Goal: Transaction & Acquisition: Purchase product/service

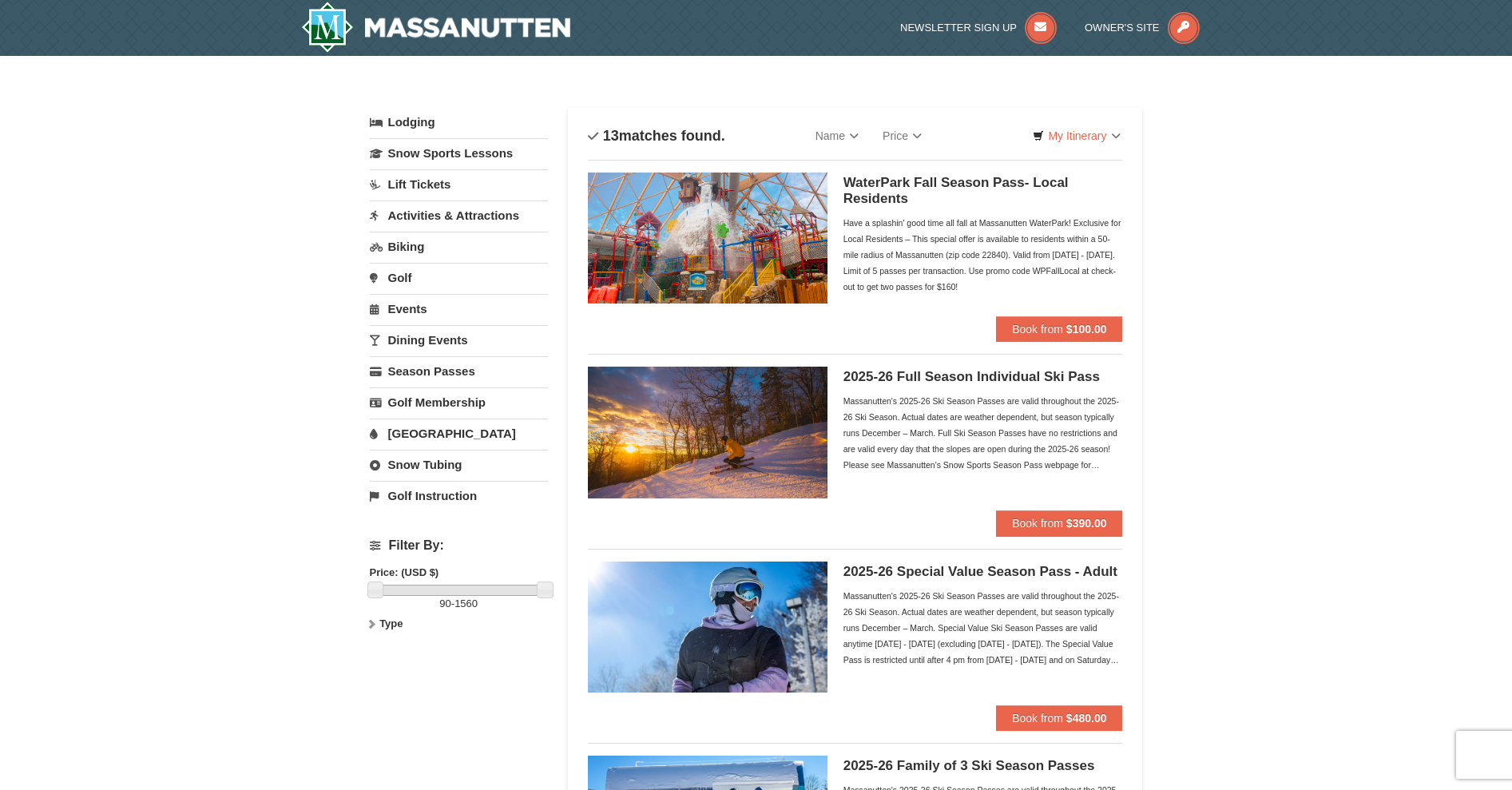
click at [421, 184] on link "Lift Tickets" at bounding box center [459, 184] width 178 height 30
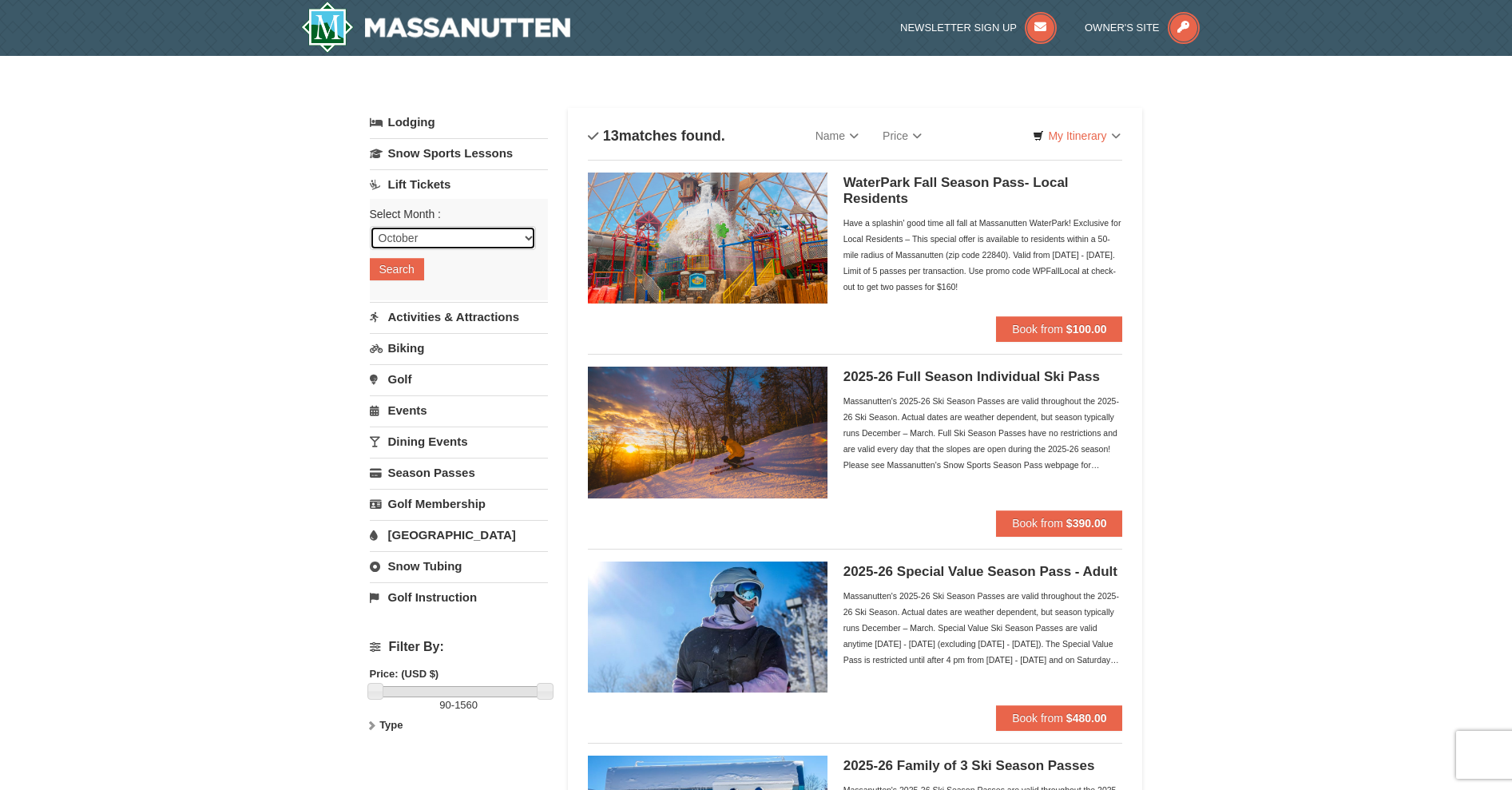
click at [528, 236] on select "October November December January February March April May June July August Sep…" at bounding box center [453, 238] width 166 height 24
select select "1"
click at [370, 226] on select "October November December January February March April May June July August Sep…" at bounding box center [453, 238] width 166 height 24
click at [395, 268] on button "Search" at bounding box center [397, 268] width 55 height 22
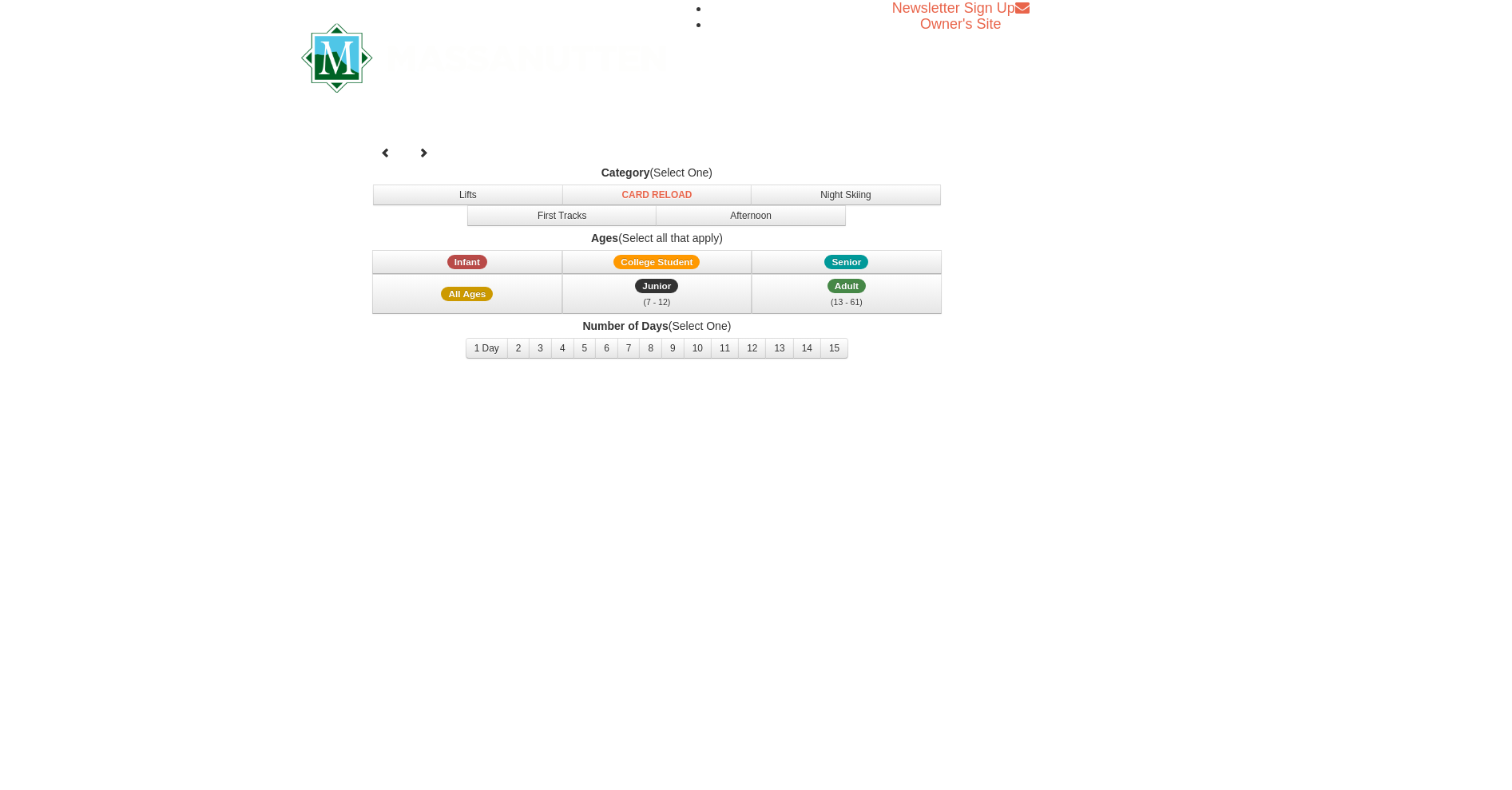
select select "1"
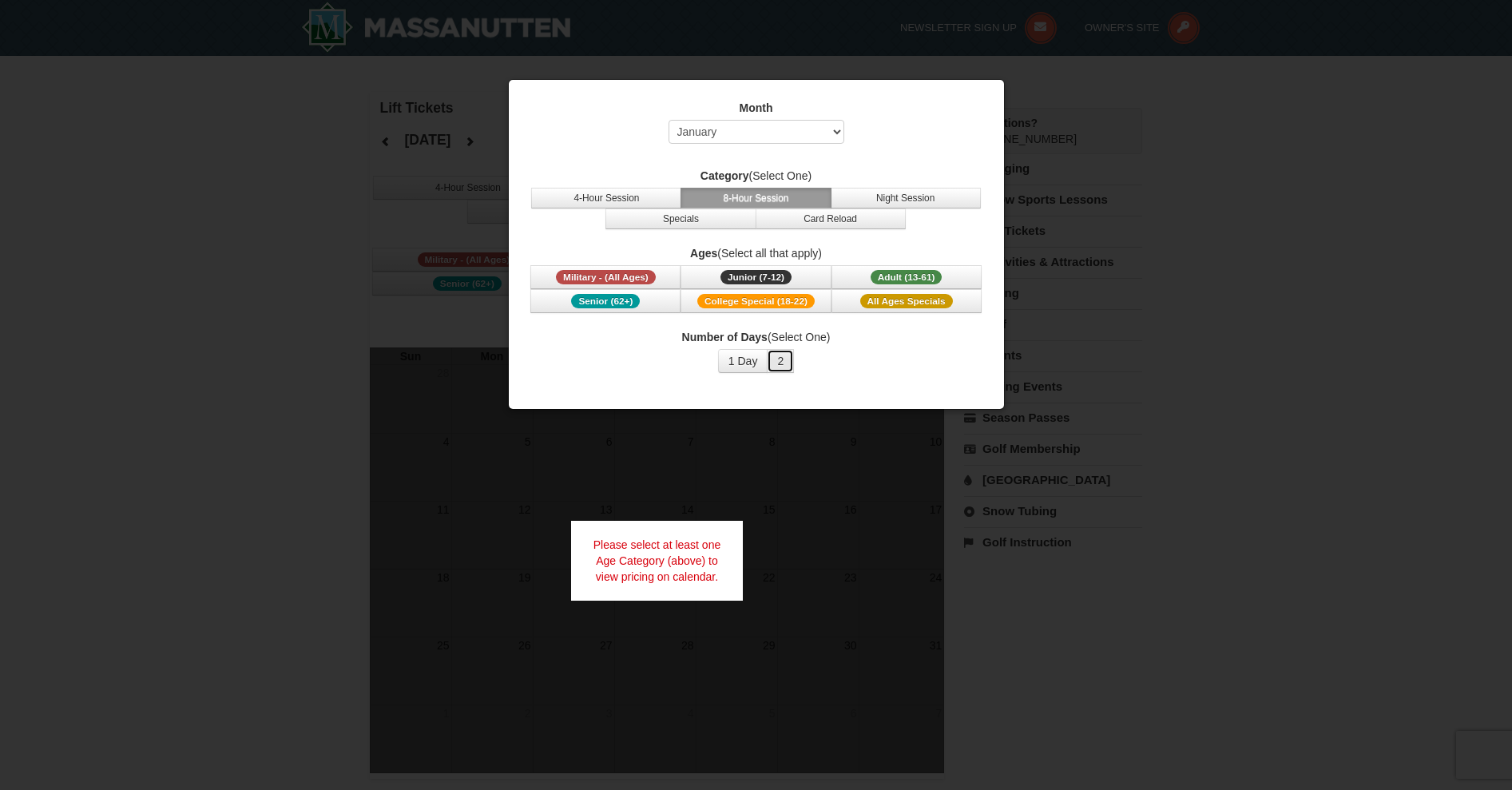
click at [779, 358] on button "2" at bounding box center [780, 360] width 27 height 24
click at [749, 358] on button "1 Day" at bounding box center [743, 360] width 50 height 24
click at [839, 129] on select "Select October November December January February March April May June July Aug…" at bounding box center [756, 131] width 175 height 24
click at [668, 120] on select "Select October November December January February March April May June July Aug…" at bounding box center [756, 131] width 175 height 24
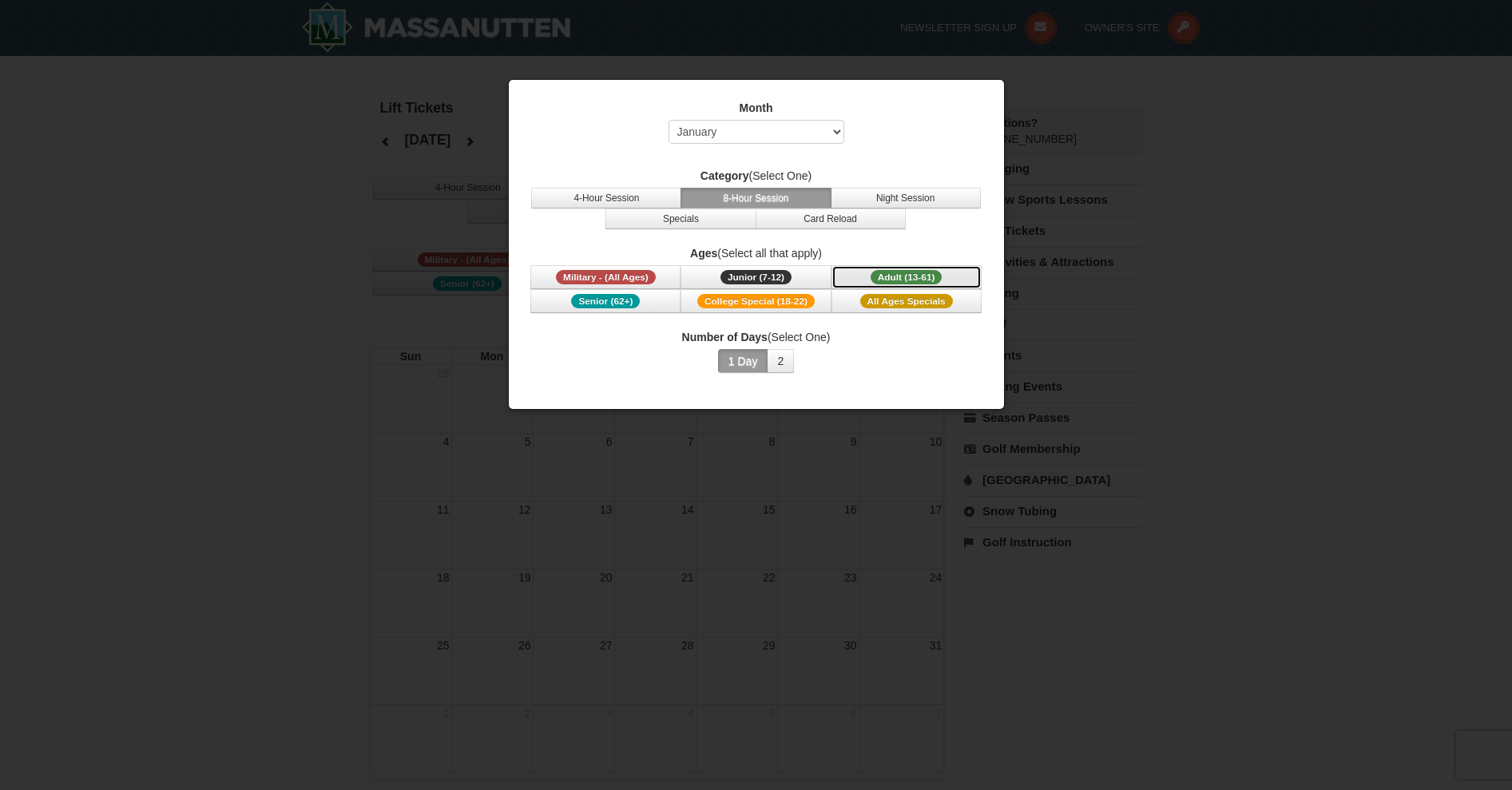
click at [890, 279] on span "Adult (13-61)" at bounding box center [906, 277] width 72 height 14
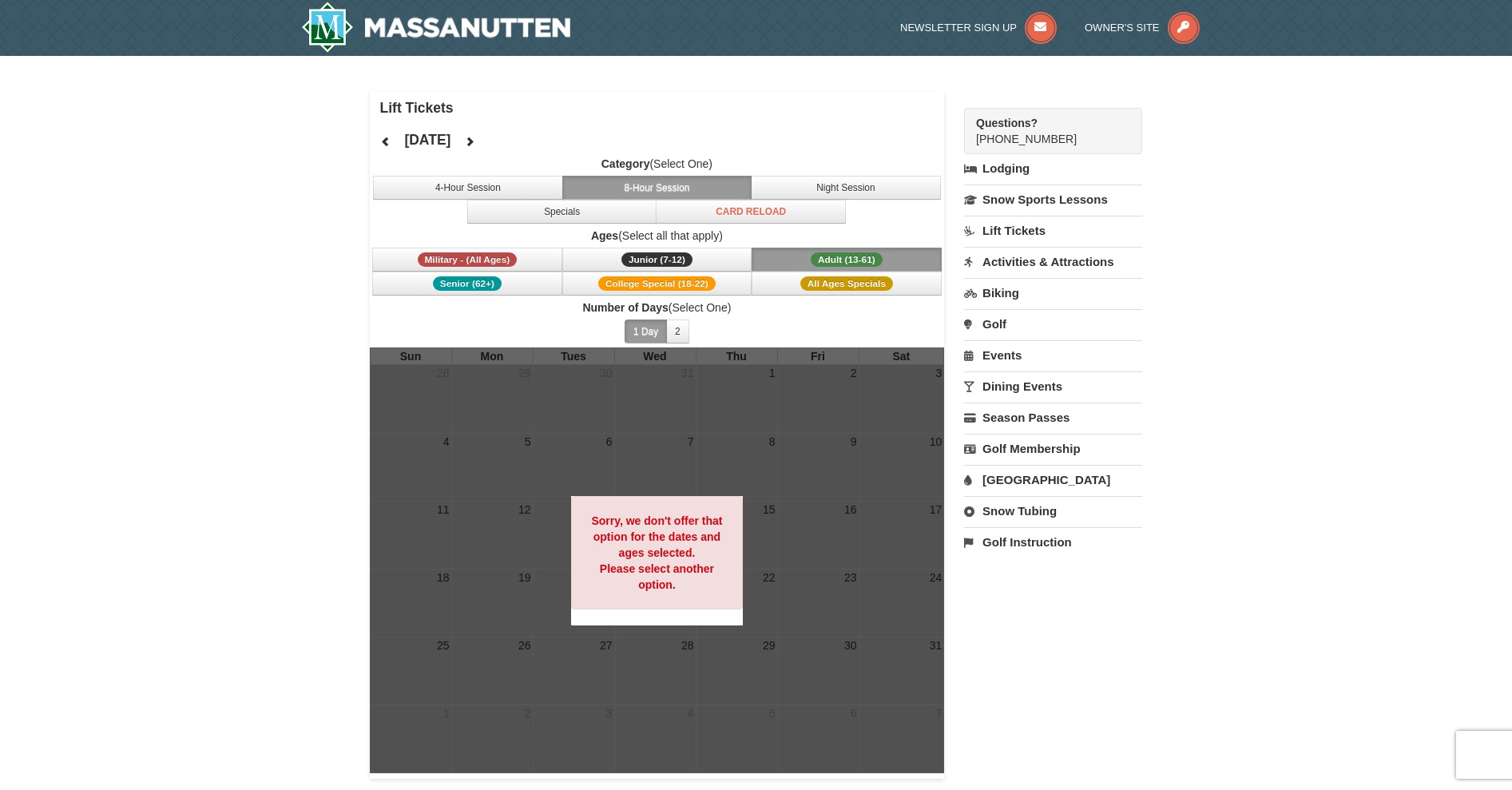
click at [644, 328] on button "1 Day" at bounding box center [646, 331] width 42 height 24
click at [476, 143] on icon at bounding box center [470, 142] width 12 height 12
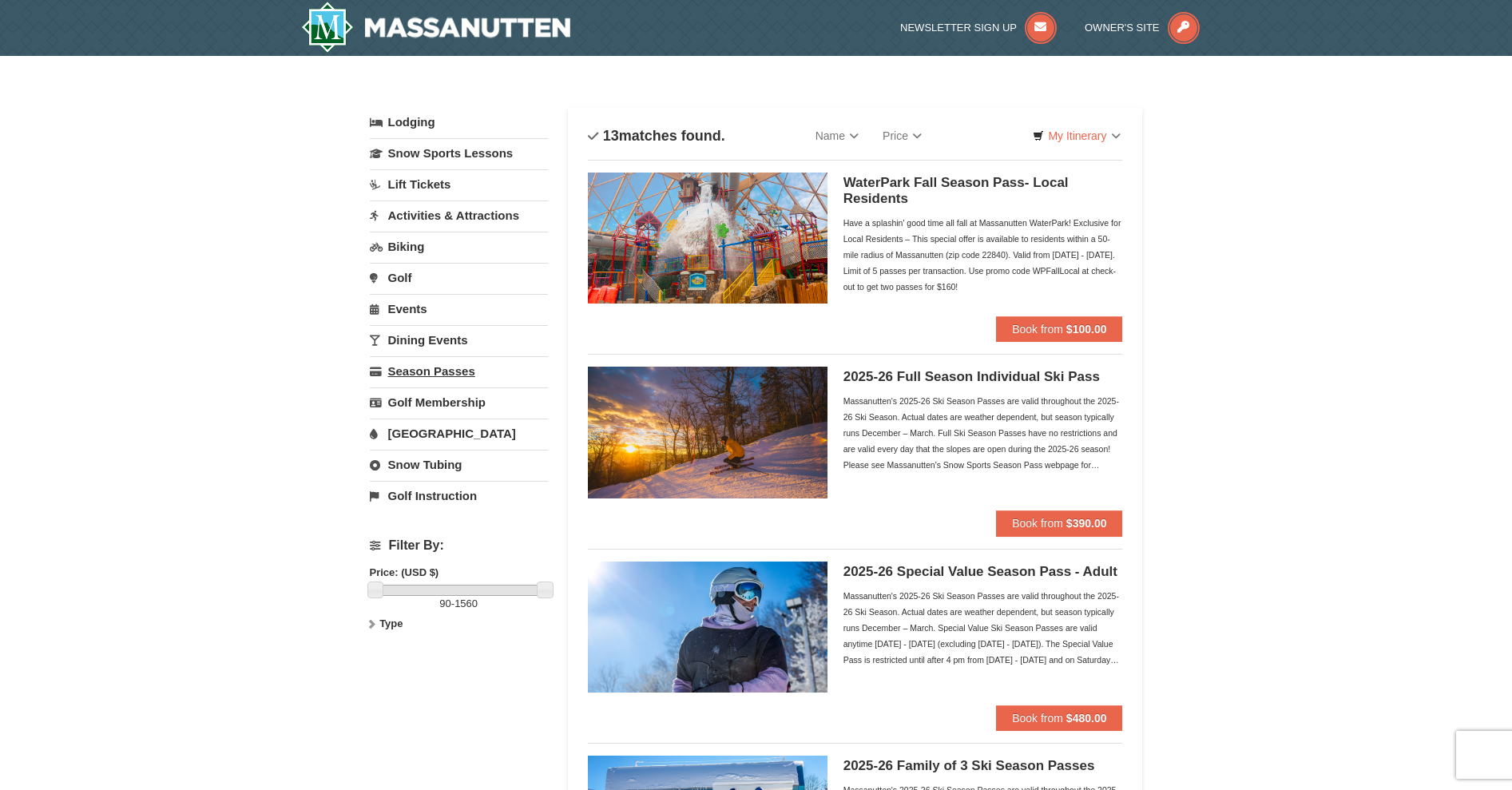
click at [452, 369] on link "Season Passes" at bounding box center [459, 371] width 178 height 30
click at [416, 189] on link "Lift Tickets" at bounding box center [459, 184] width 178 height 30
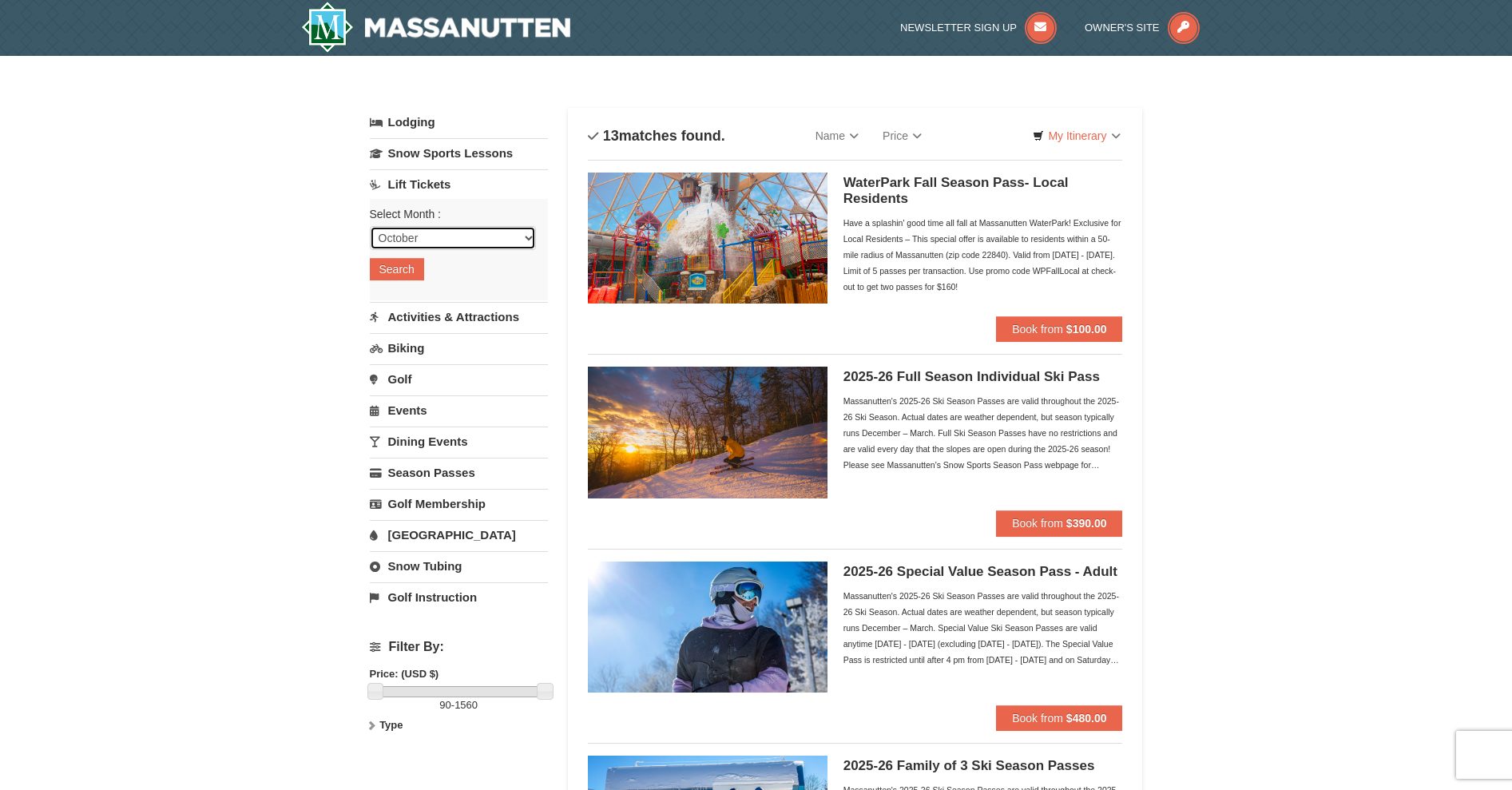
click at [530, 239] on select "October November December January February March April May June July August Sep…" at bounding box center [453, 238] width 166 height 24
select select "1"
click at [370, 226] on select "October November December January February March April May June July August Sep…" at bounding box center [453, 238] width 166 height 24
click at [401, 271] on button "Search" at bounding box center [397, 268] width 55 height 22
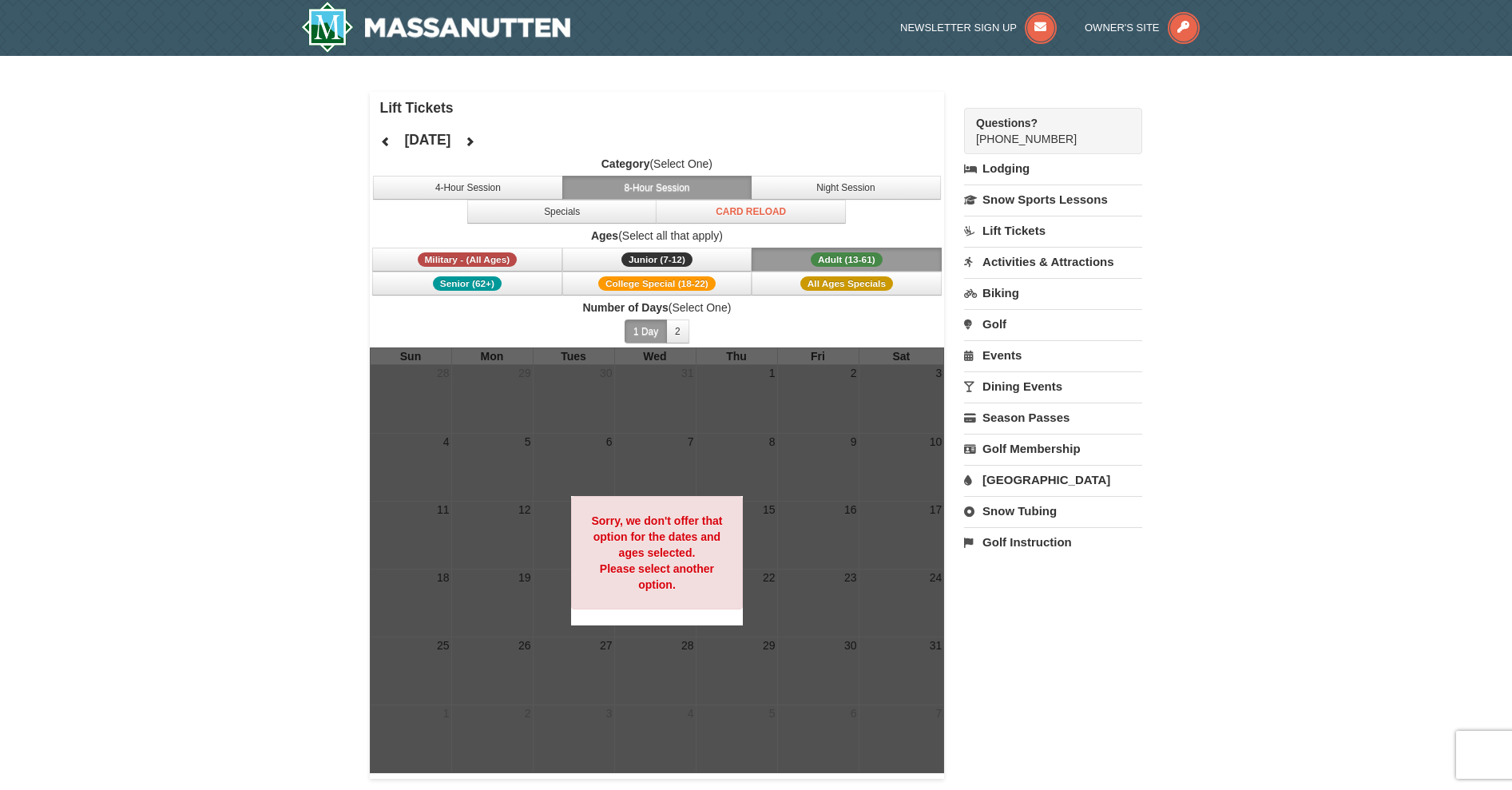
click at [1013, 476] on link "[GEOGRAPHIC_DATA]" at bounding box center [1054, 479] width 178 height 30
click at [1006, 580] on button "Search" at bounding box center [991, 580] width 55 height 22
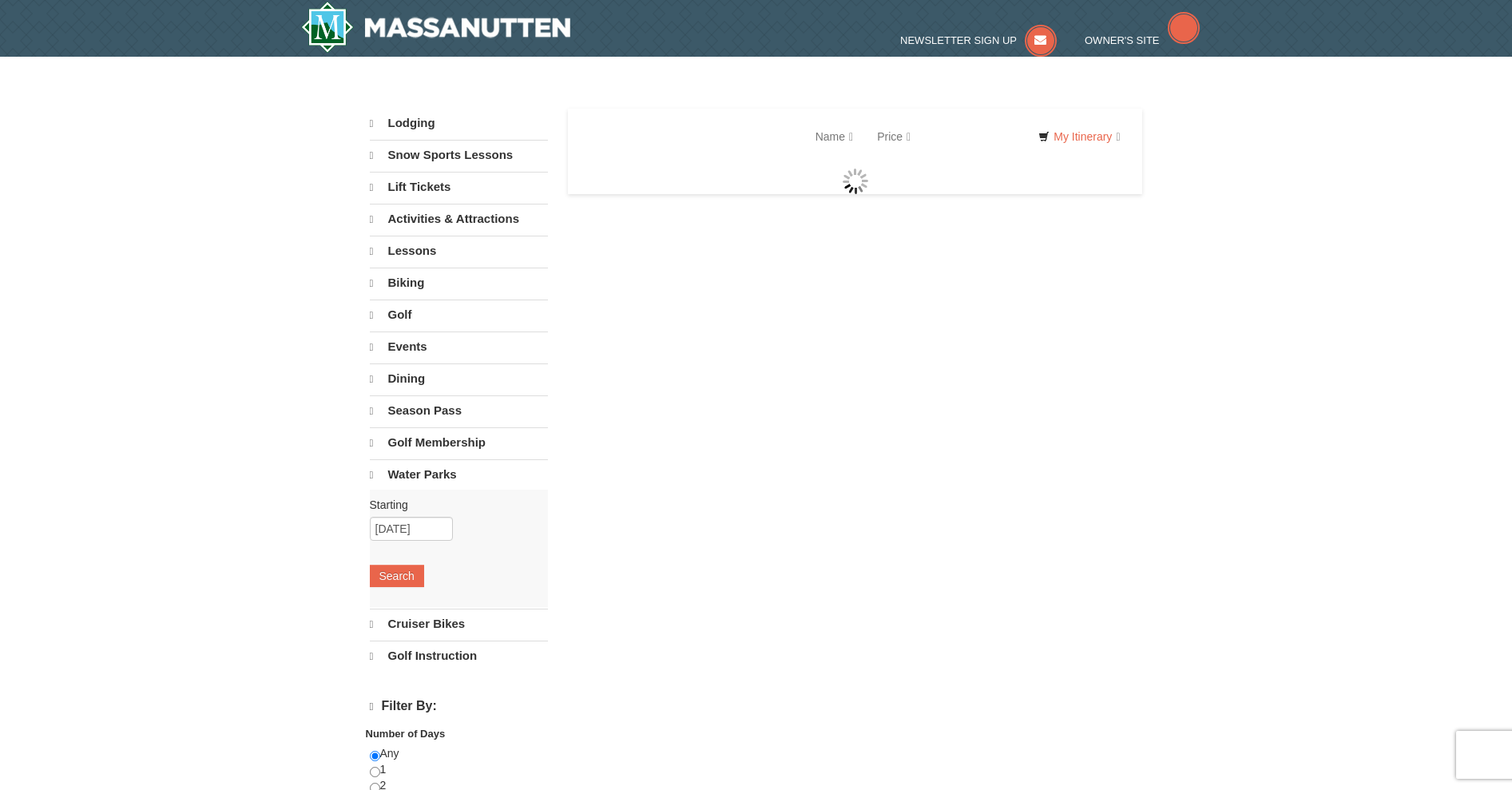
select select "10"
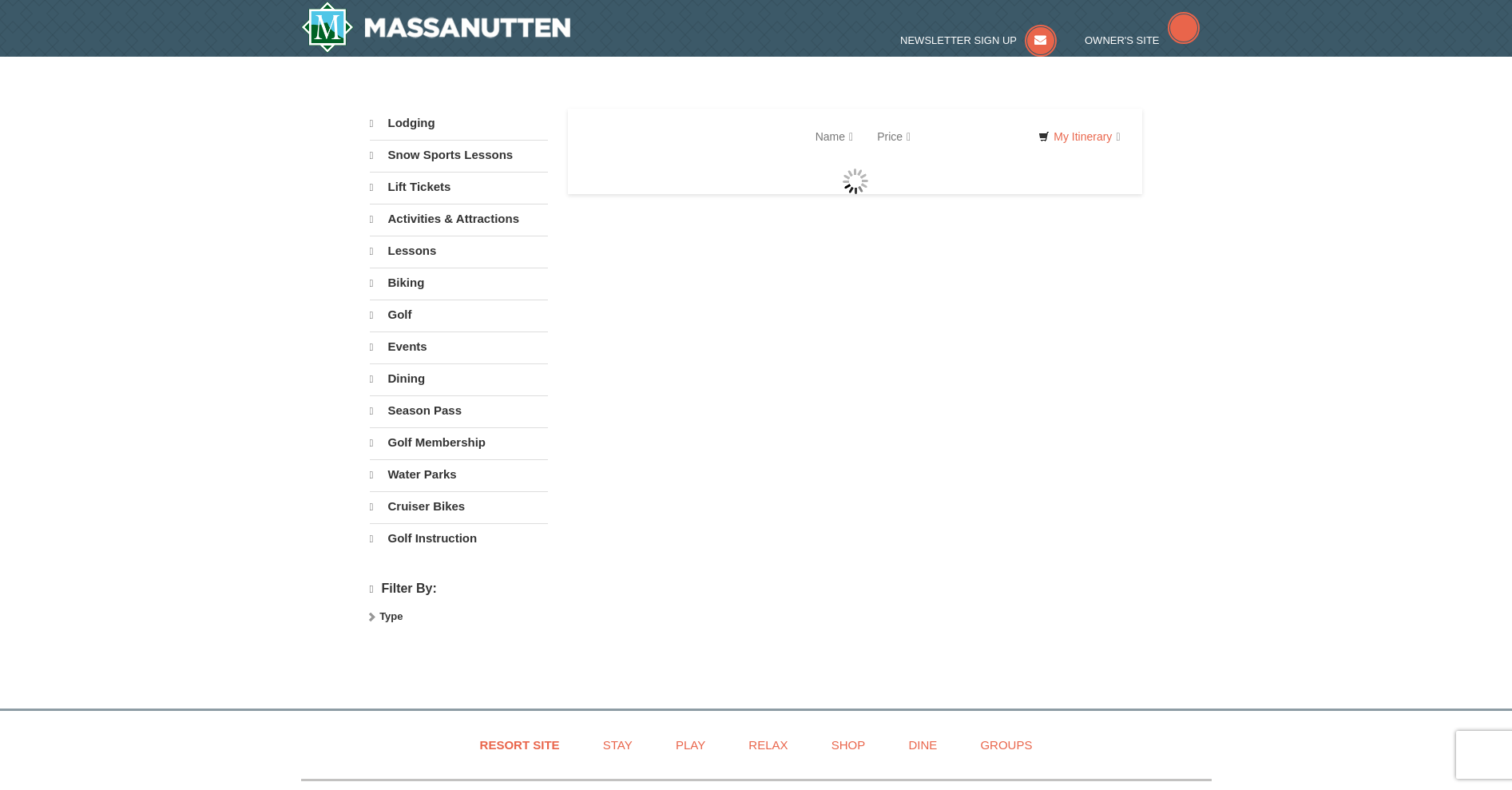
select select "10"
